Goal: Task Accomplishment & Management: Manage account settings

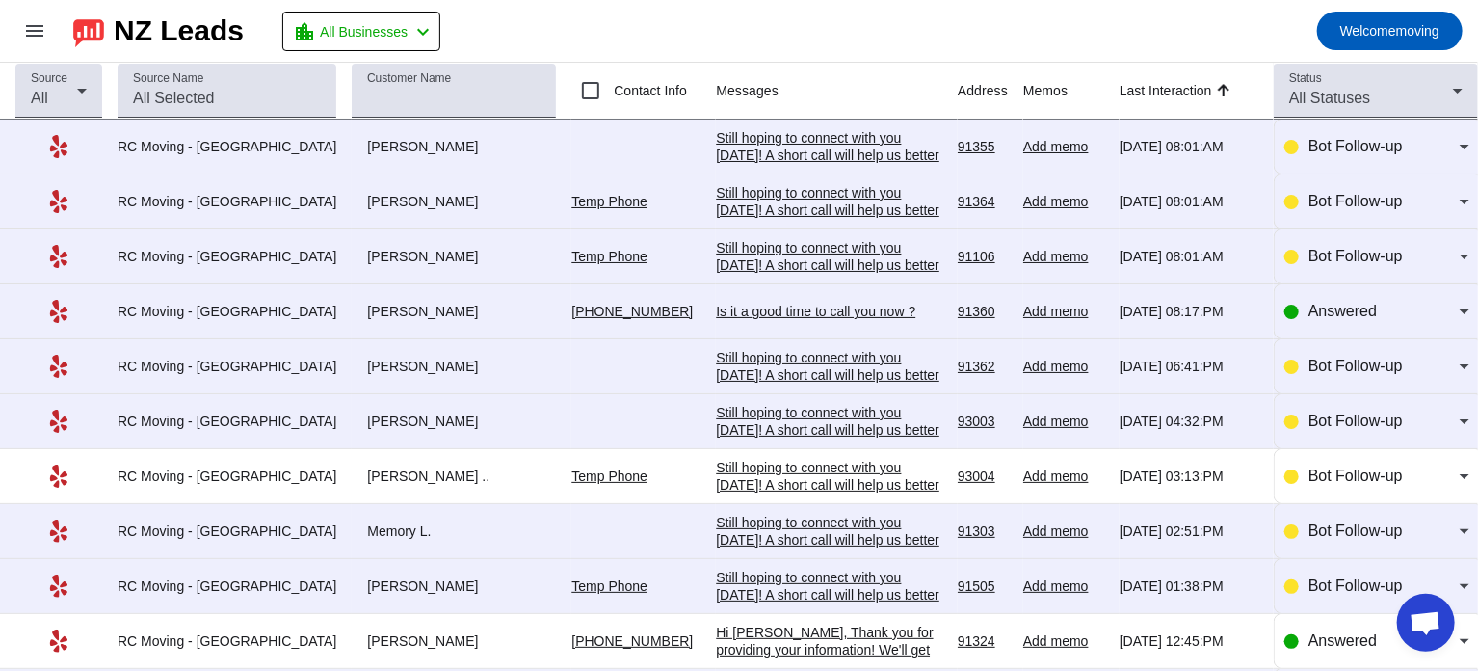
click at [571, 198] on link "Temp Phone" at bounding box center [609, 201] width 76 height 15
click at [739, 312] on div "Is it a good time to call you now ?" at bounding box center [829, 311] width 226 height 17
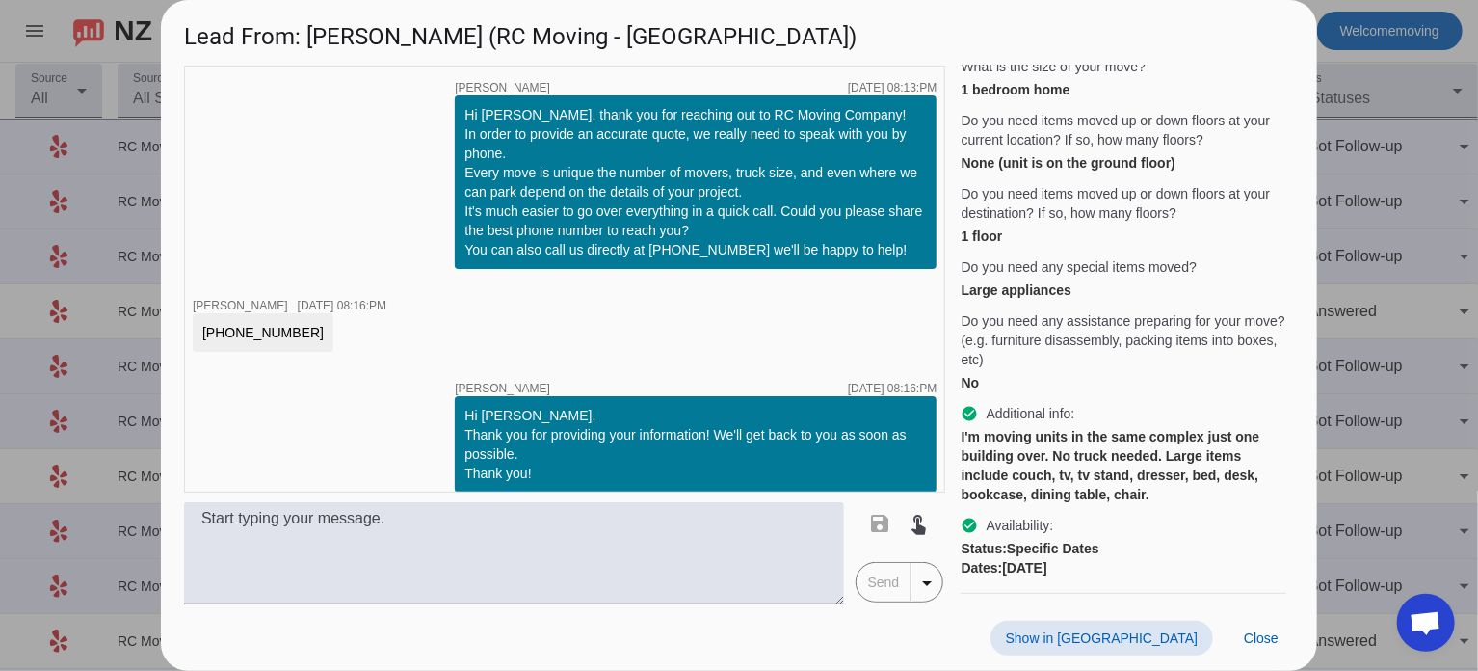
scroll to position [393, 0]
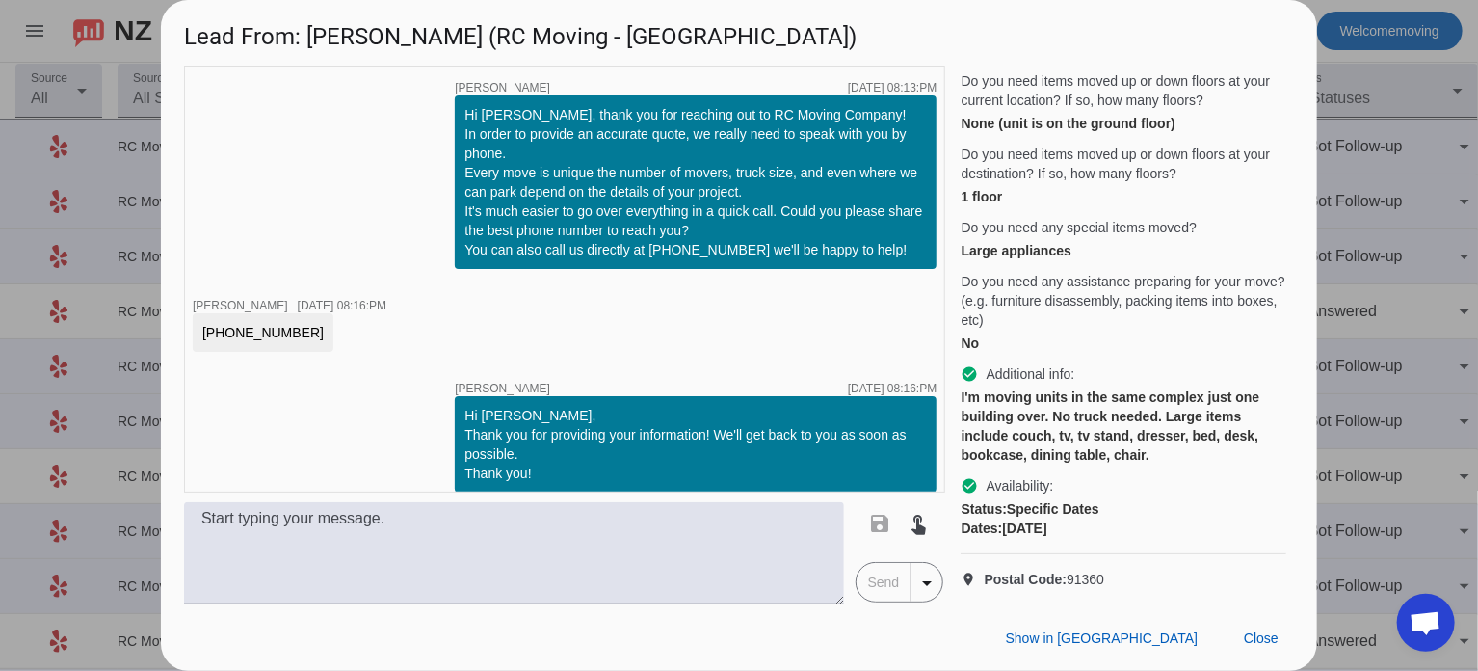
click at [1382, 294] on div at bounding box center [739, 335] width 1478 height 671
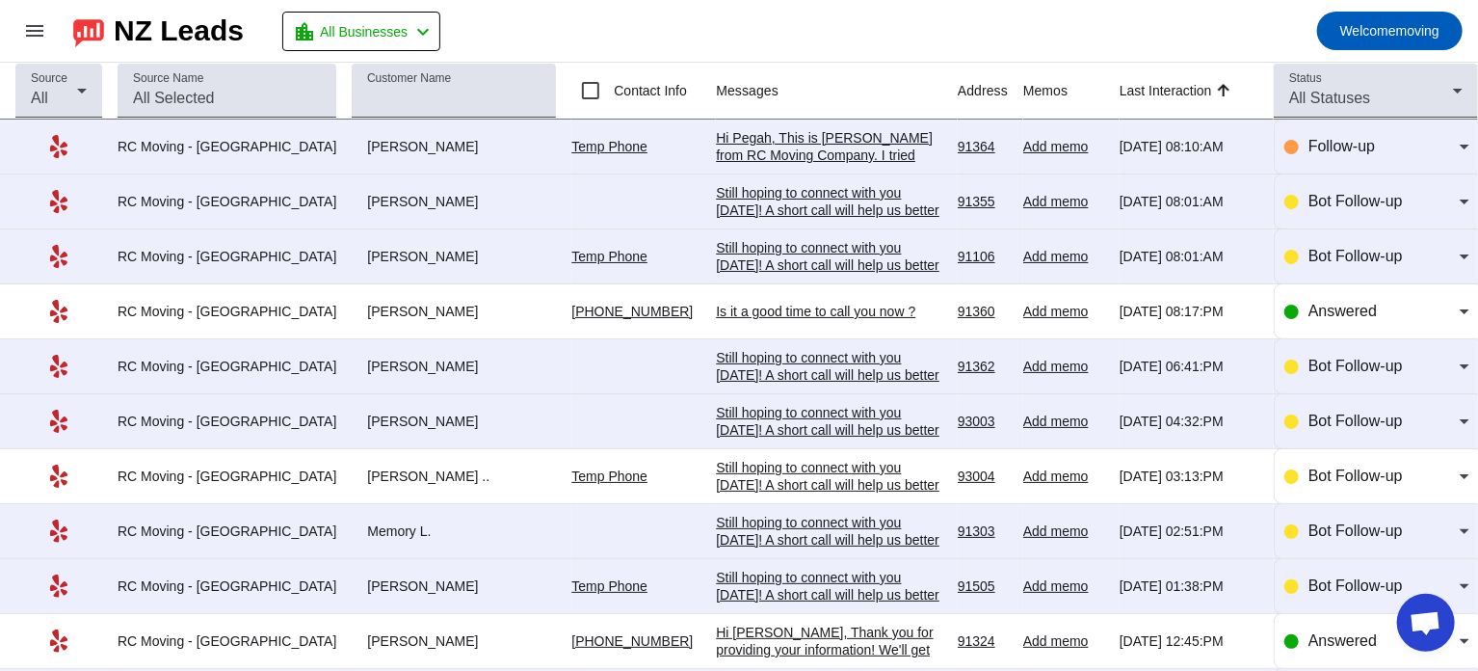
click at [738, 309] on div "Is it a good time to call you now ?" at bounding box center [829, 311] width 226 height 17
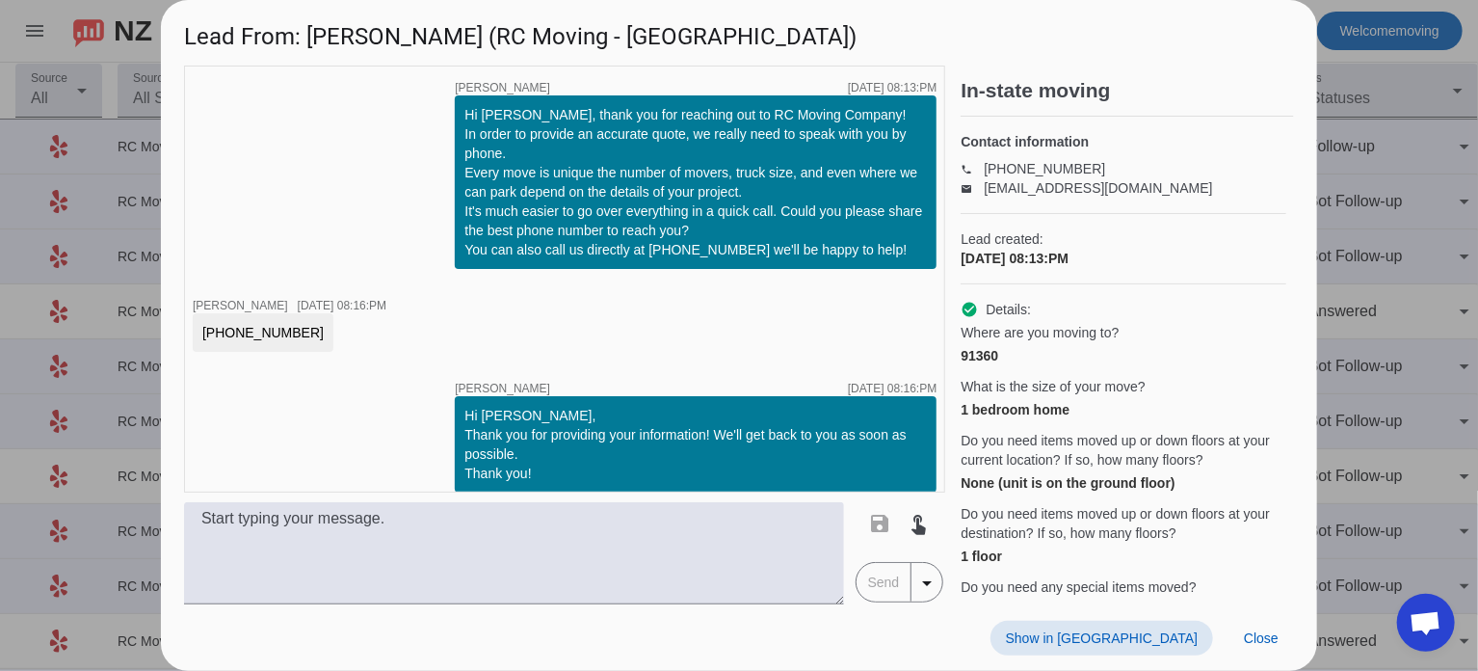
scroll to position [181, 0]
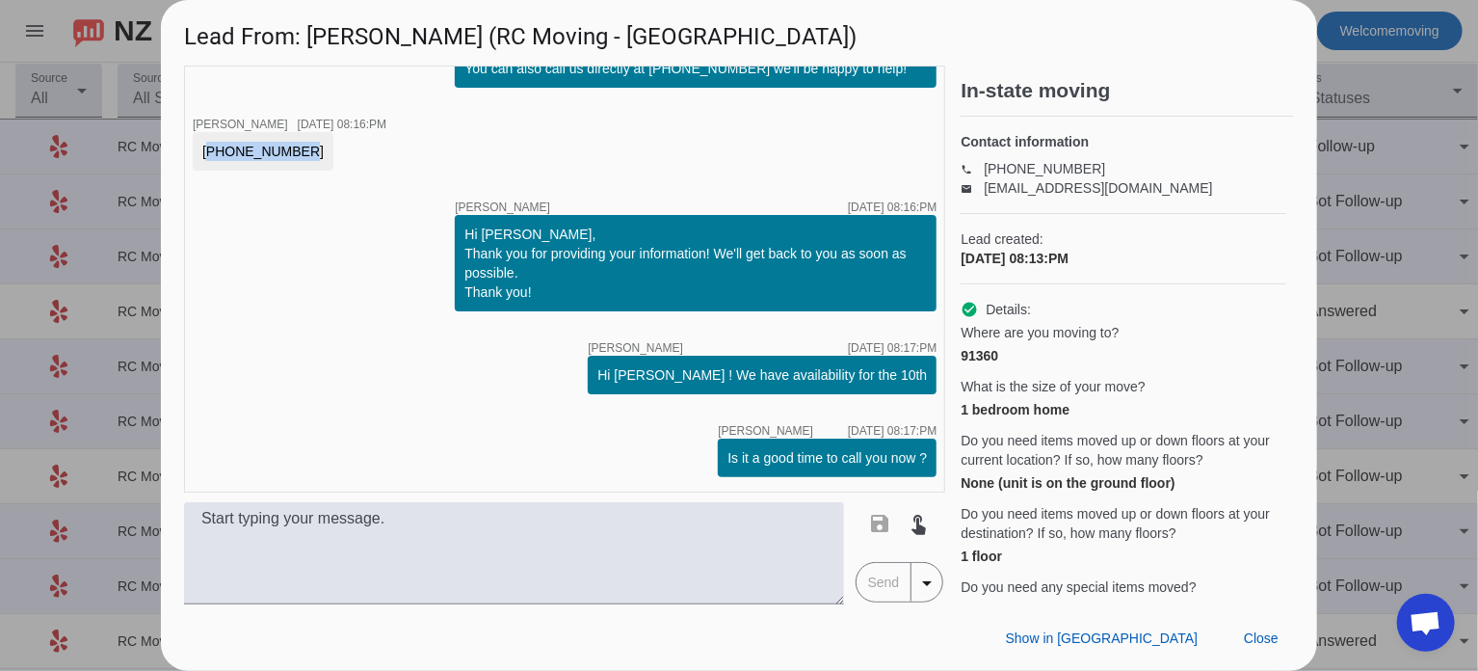
drag, startPoint x: 286, startPoint y: 149, endPoint x: 192, endPoint y: 147, distance: 94.5
click at [193, 147] on div "714-296-1961" at bounding box center [263, 151] width 141 height 39
copy div "714-296-1961"
click at [1373, 186] on div at bounding box center [739, 335] width 1478 height 671
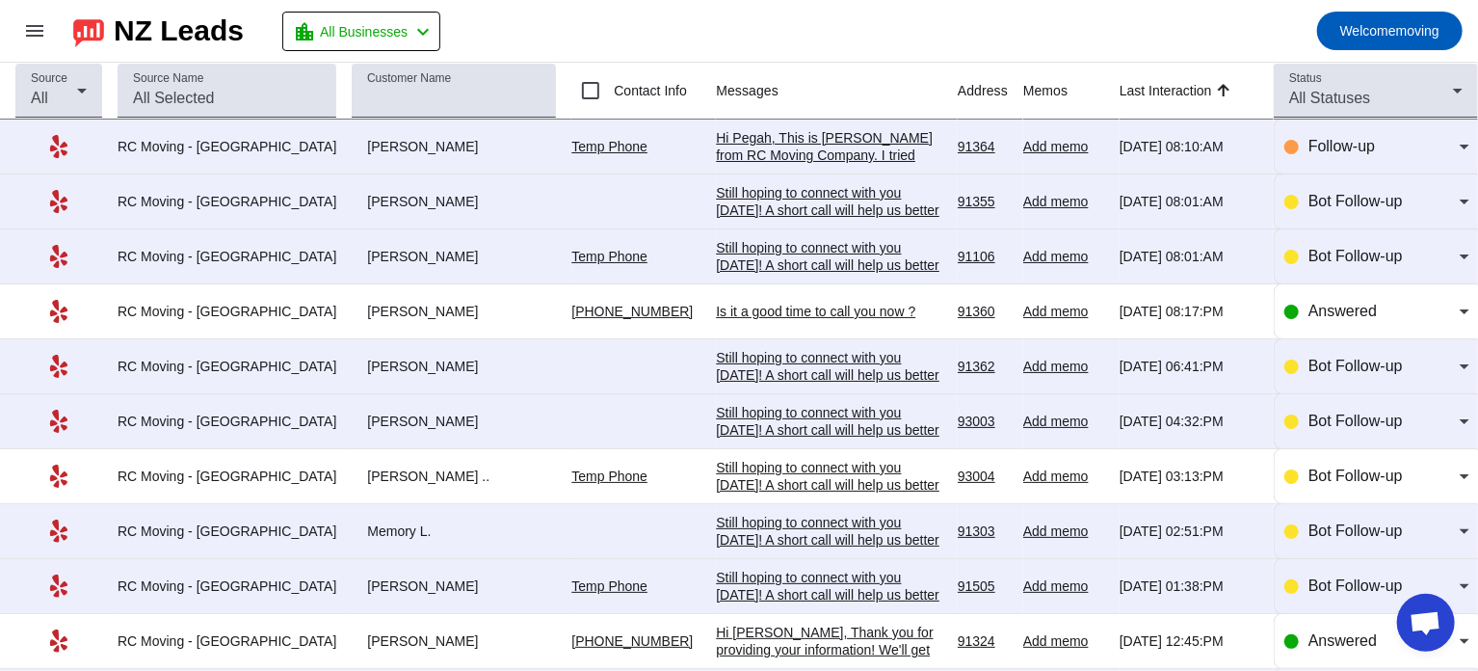
click at [787, 245] on div "Still hoping to connect with you [DATE]! A short call will help us better under…" at bounding box center [829, 299] width 226 height 121
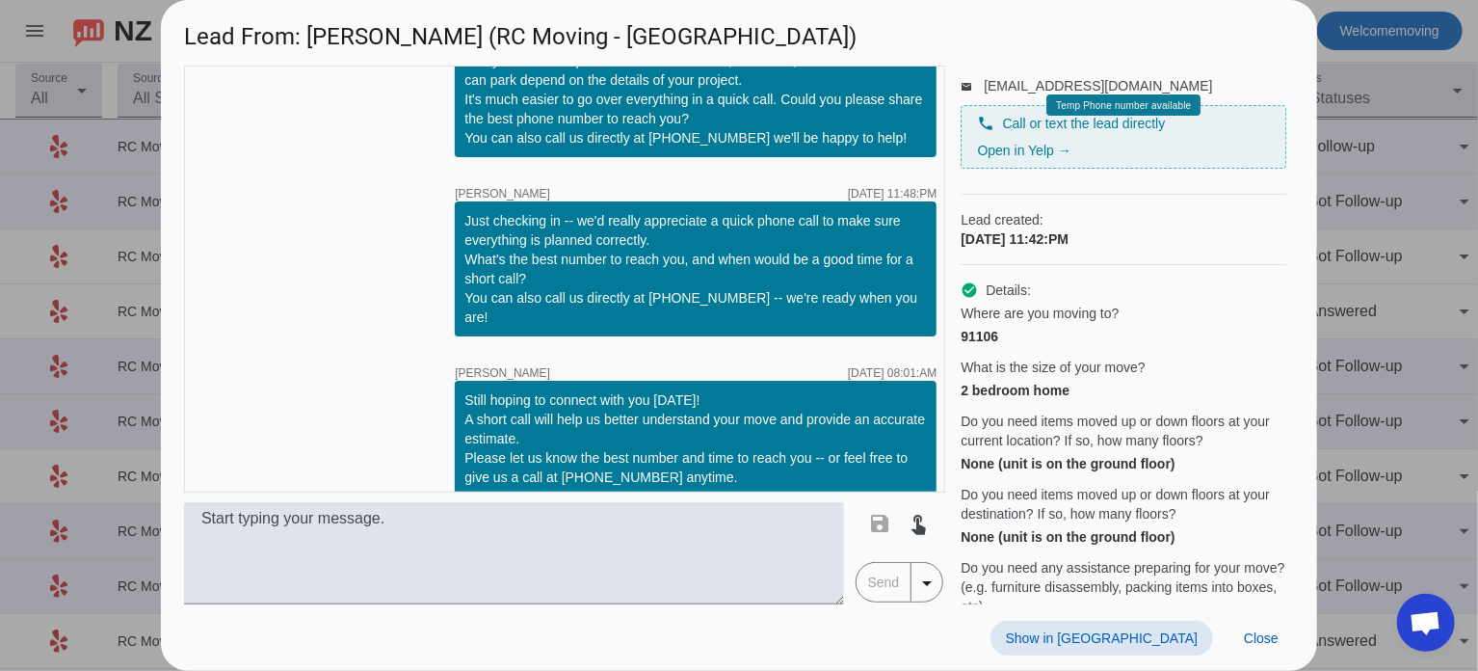
scroll to position [0, 0]
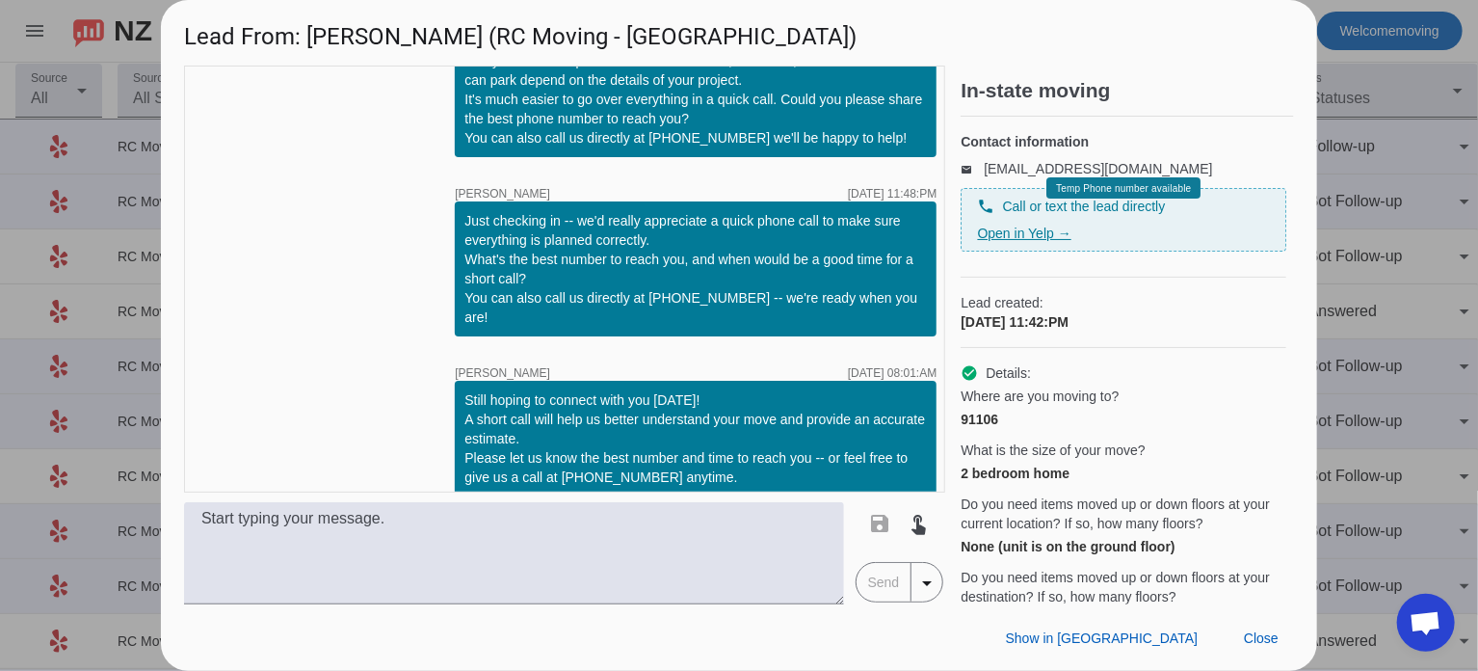
click at [1028, 241] on link "Open in Yelp →" at bounding box center [1023, 233] width 93 height 15
click at [1387, 140] on div at bounding box center [739, 335] width 1478 height 671
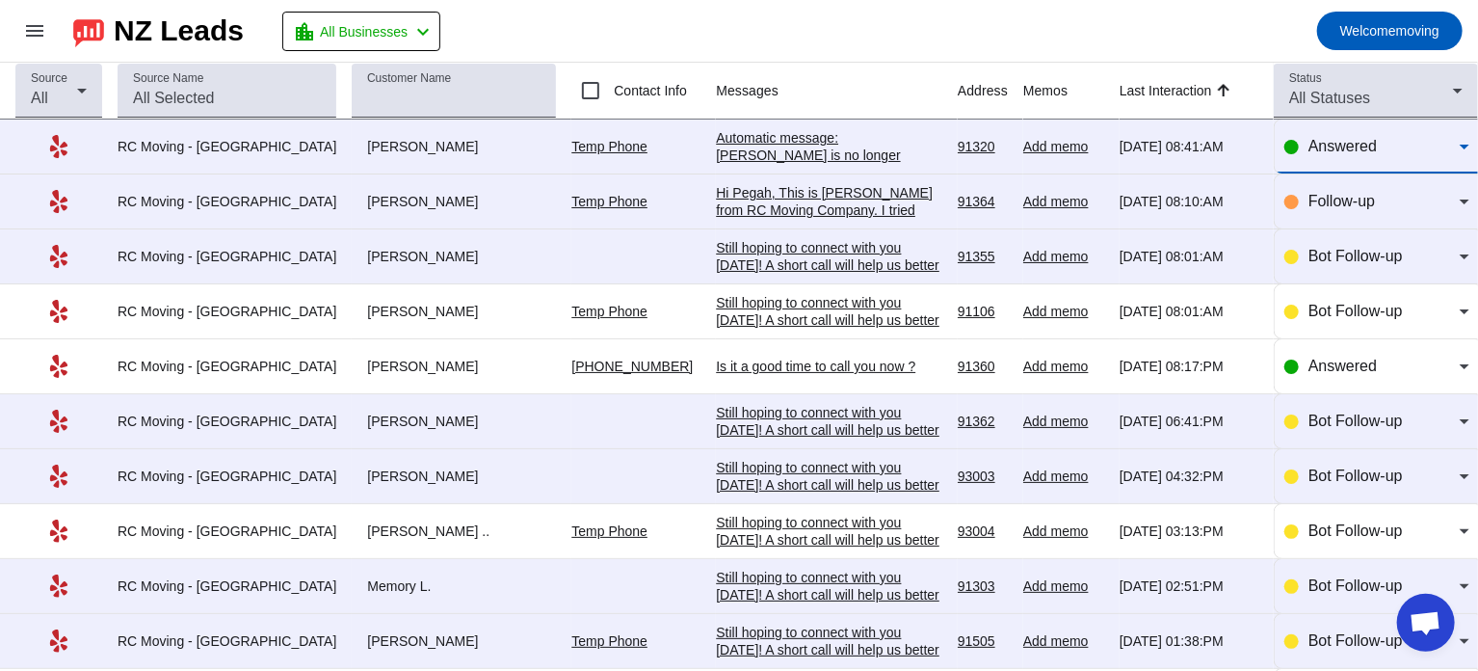
click at [1319, 147] on span "Answered" at bounding box center [1343, 146] width 68 height 16
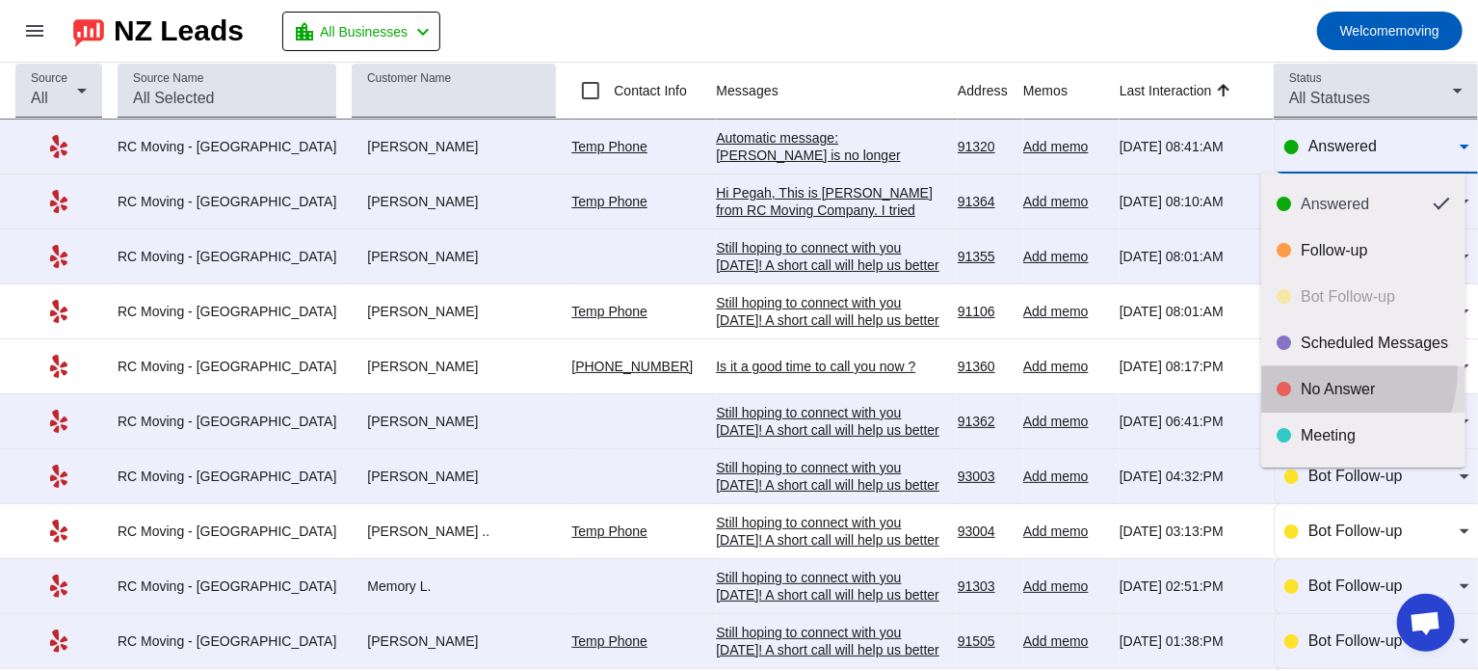
click at [1303, 368] on mat-option "No Answer" at bounding box center [1363, 389] width 204 height 46
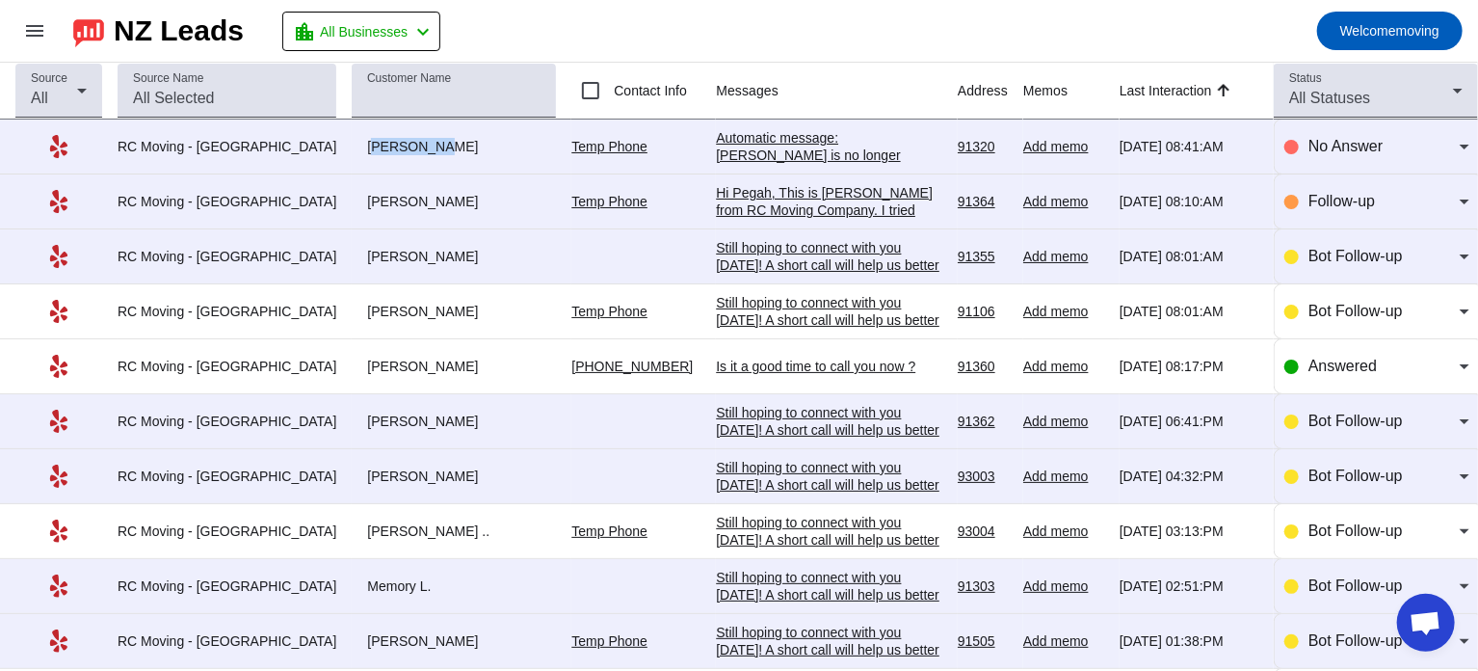
drag, startPoint x: 313, startPoint y: 142, endPoint x: 385, endPoint y: 146, distance: 71.4
click at [385, 146] on div "Joshua S." at bounding box center [454, 146] width 204 height 17
copy div "Joshua S."
click at [795, 37] on mat-toolbar-row "menu NZ Leads location_city All Businesses chevron_left Welcome moving" at bounding box center [739, 31] width 1478 height 62
click at [591, 307] on link "Temp Phone" at bounding box center [609, 311] width 76 height 15
